Goal: Find specific page/section: Find specific page/section

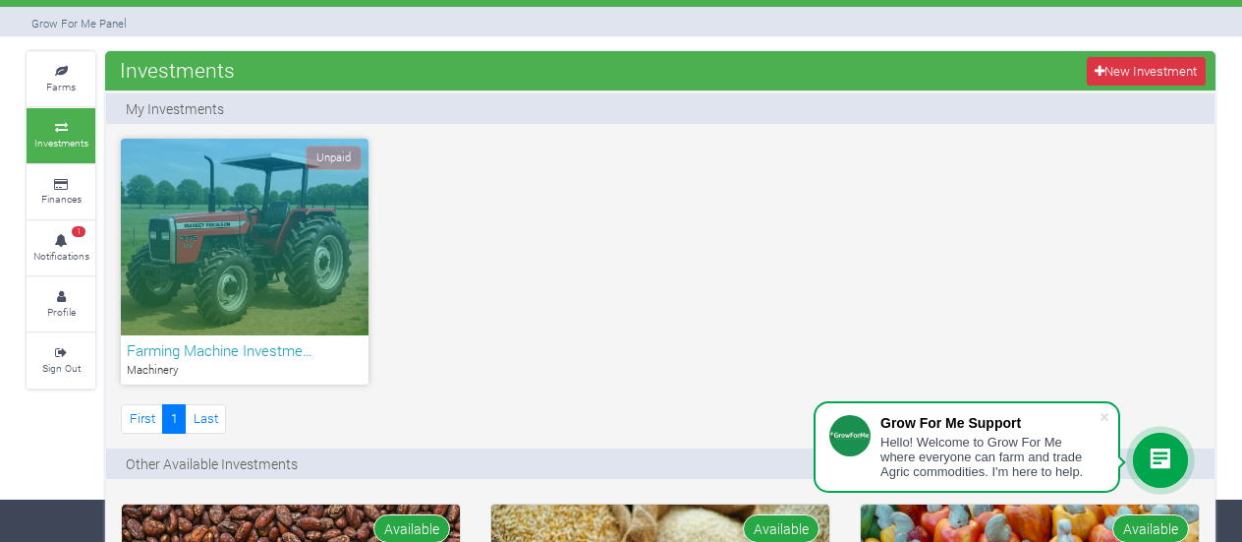
scroll to position [65, 0]
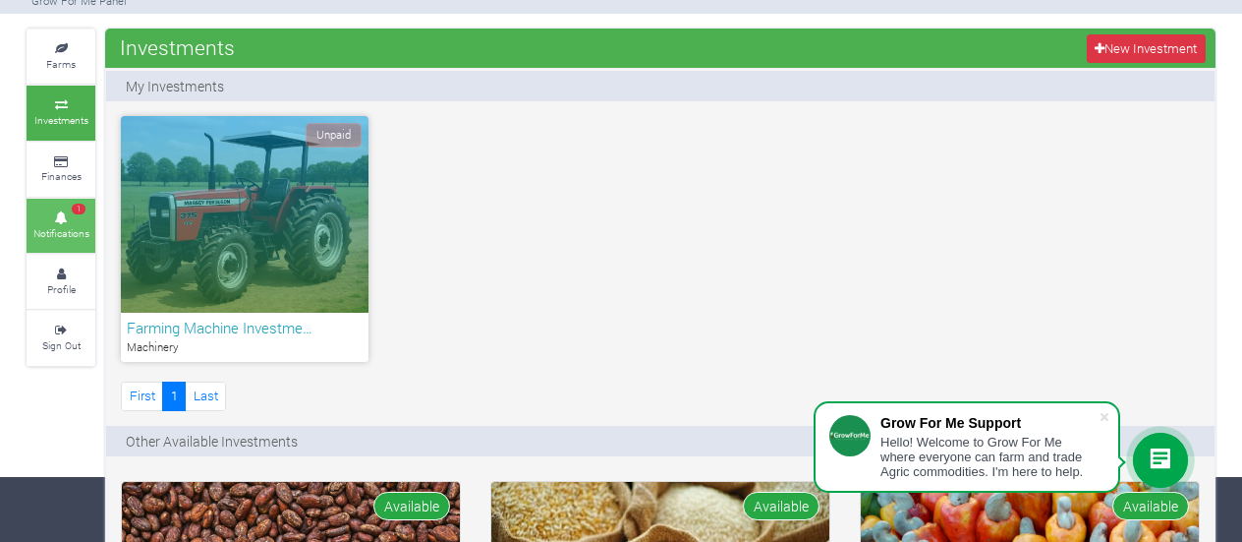
click at [86, 158] on icon at bounding box center [60, 218] width 59 height 10
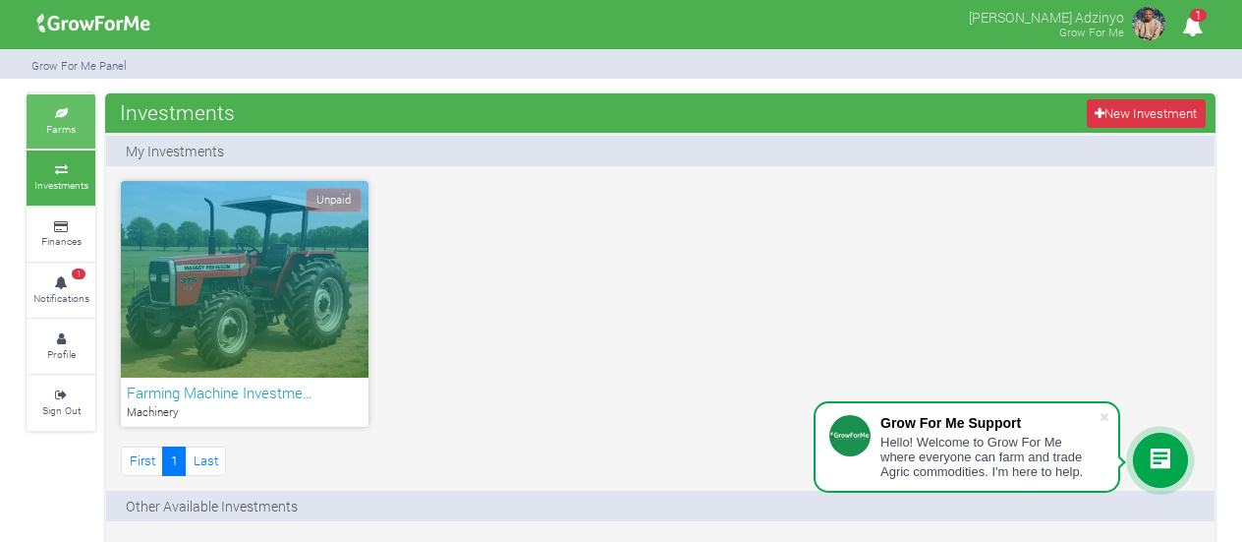
click at [52, 141] on link "Farms" at bounding box center [61, 121] width 69 height 54
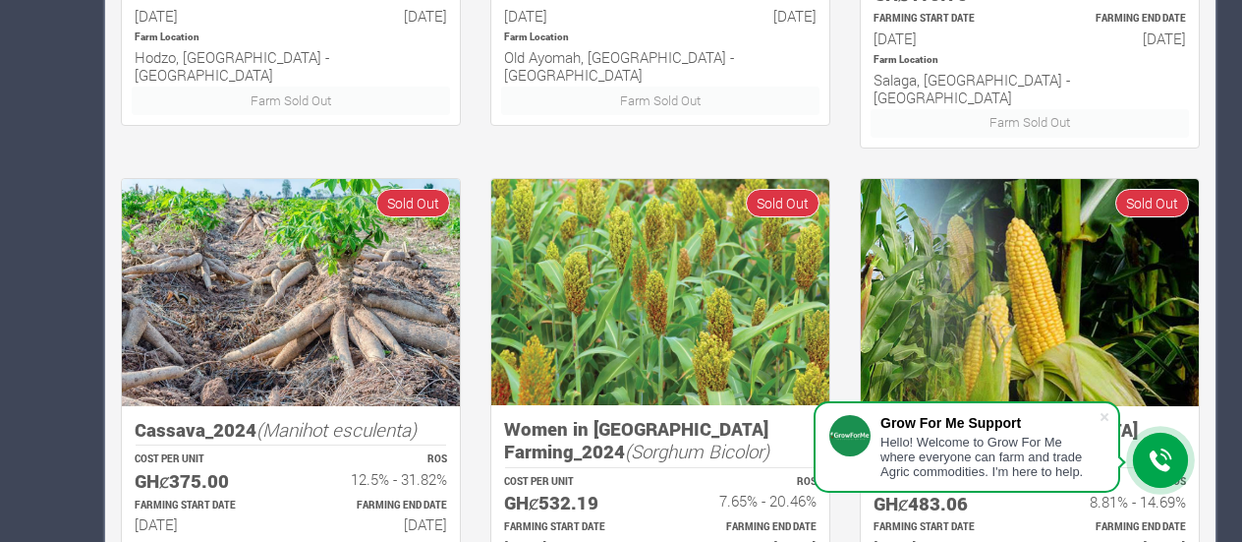
scroll to position [1310, 0]
